Goal: Find specific page/section

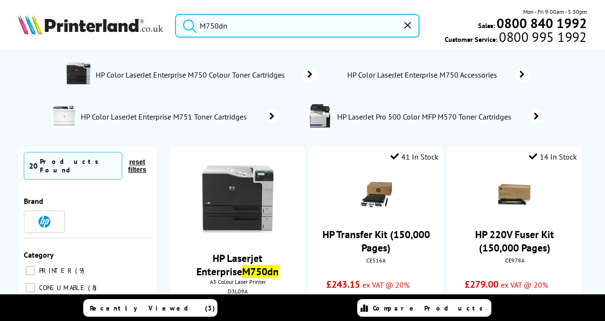
scroll to position [95, 0]
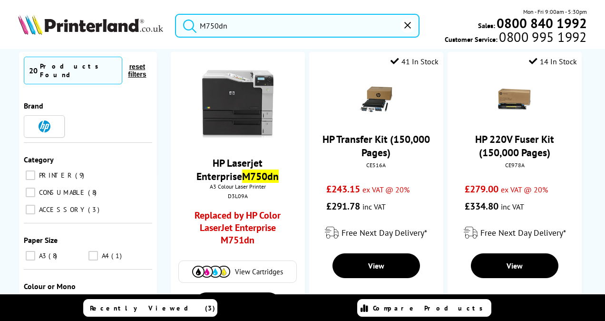
drag, startPoint x: 237, startPoint y: 21, endPoint x: 187, endPoint y: 29, distance: 50.6
click at [187, 29] on form "M750dn" at bounding box center [297, 26] width 244 height 24
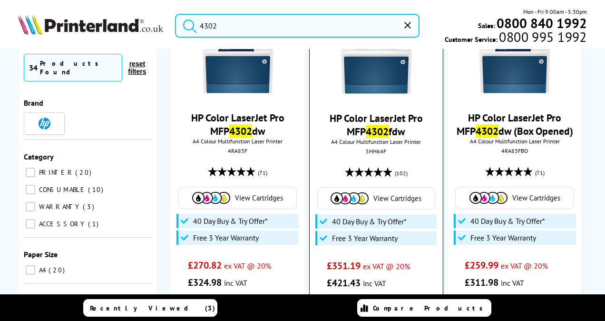
scroll to position [143, 0]
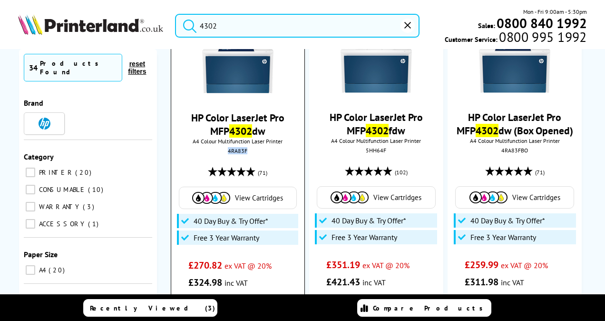
drag, startPoint x: 248, startPoint y: 149, endPoint x: 225, endPoint y: 151, distance: 22.4
click at [225, 151] on div "4RA83F" at bounding box center [237, 150] width 119 height 7
copy div "4RA83F"
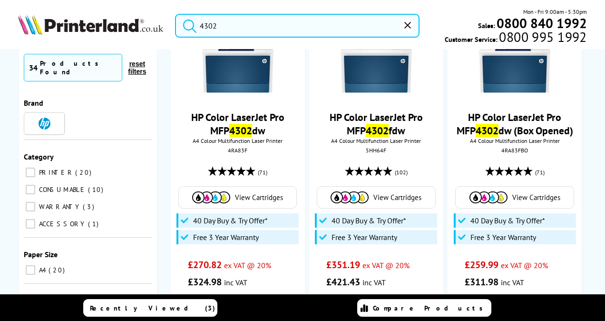
drag, startPoint x: 225, startPoint y: 25, endPoint x: 190, endPoint y: 27, distance: 35.3
click at [190, 27] on form "4302" at bounding box center [297, 26] width 244 height 24
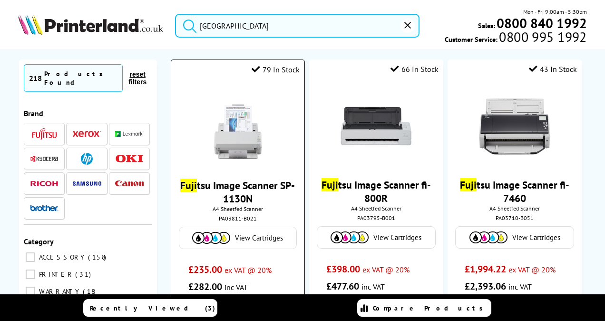
scroll to position [95, 0]
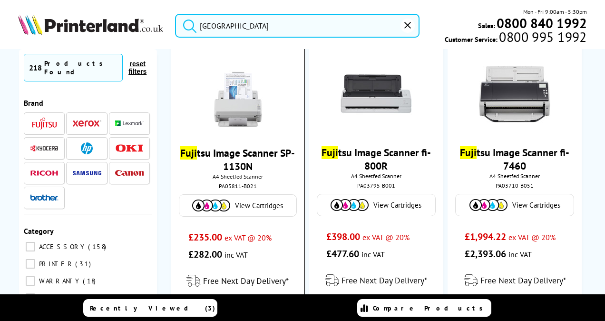
type input "[GEOGRAPHIC_DATA]"
drag, startPoint x: 255, startPoint y: 187, endPoint x: 215, endPoint y: 188, distance: 40.0
click at [215, 188] on div "PA03811-B021" at bounding box center [237, 185] width 119 height 7
copy div "PA03811-B021"
